Goal: Information Seeking & Learning: Find specific fact

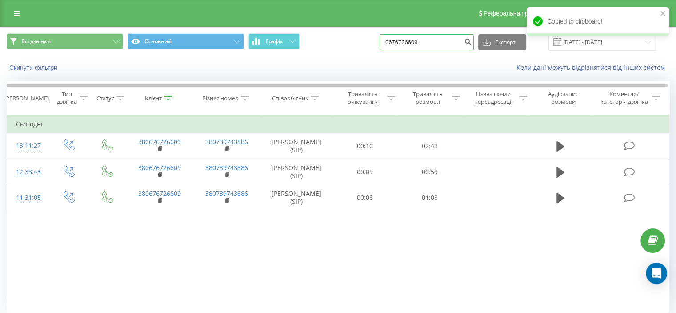
click at [424, 42] on input "0676726609" at bounding box center [427, 42] width 94 height 16
paste input "731812076"
type input "0731812076"
click at [472, 43] on icon "submit" at bounding box center [468, 40] width 8 height 5
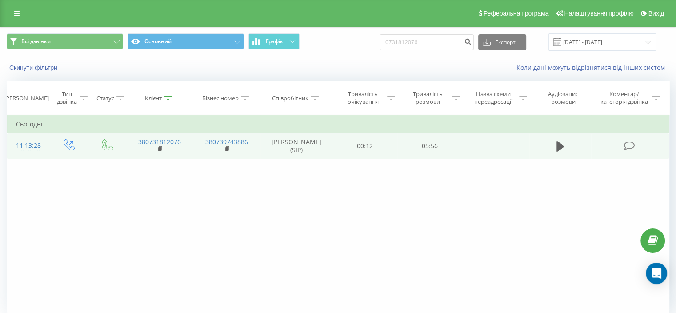
click at [632, 150] on icon at bounding box center [629, 145] width 11 height 9
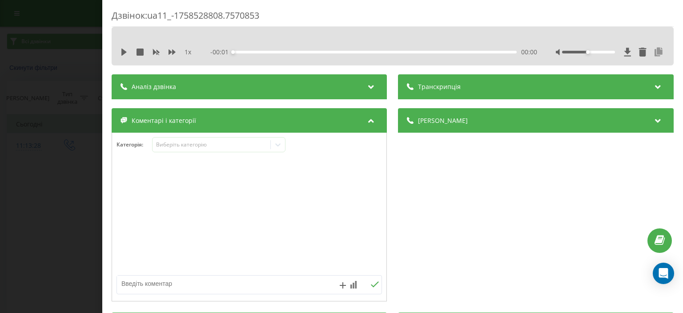
click at [654, 53] on icon at bounding box center [659, 52] width 11 height 9
